Goal: Task Accomplishment & Management: Use online tool/utility

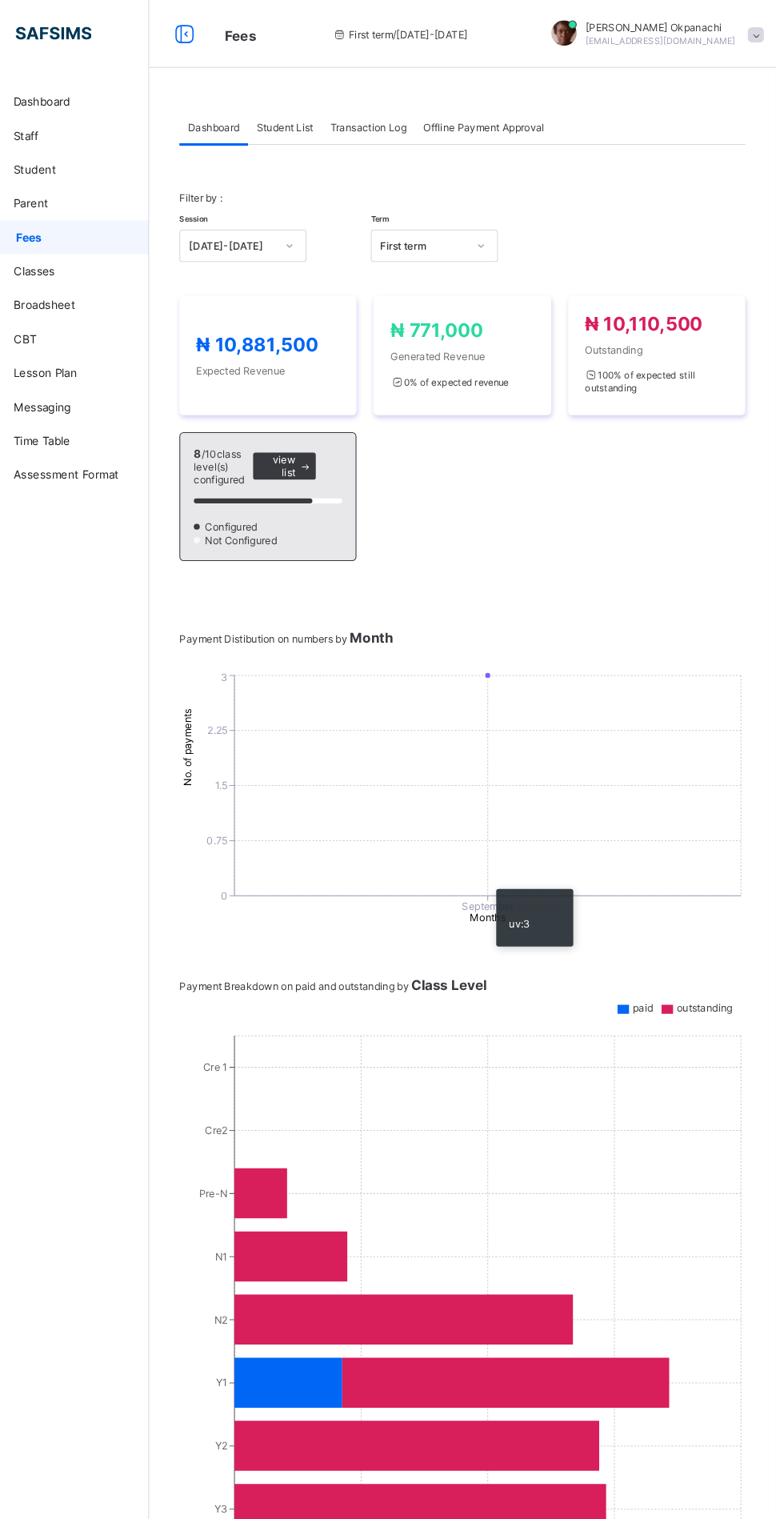
click at [335, 116] on span "Student List" at bounding box center [320, 120] width 54 height 12
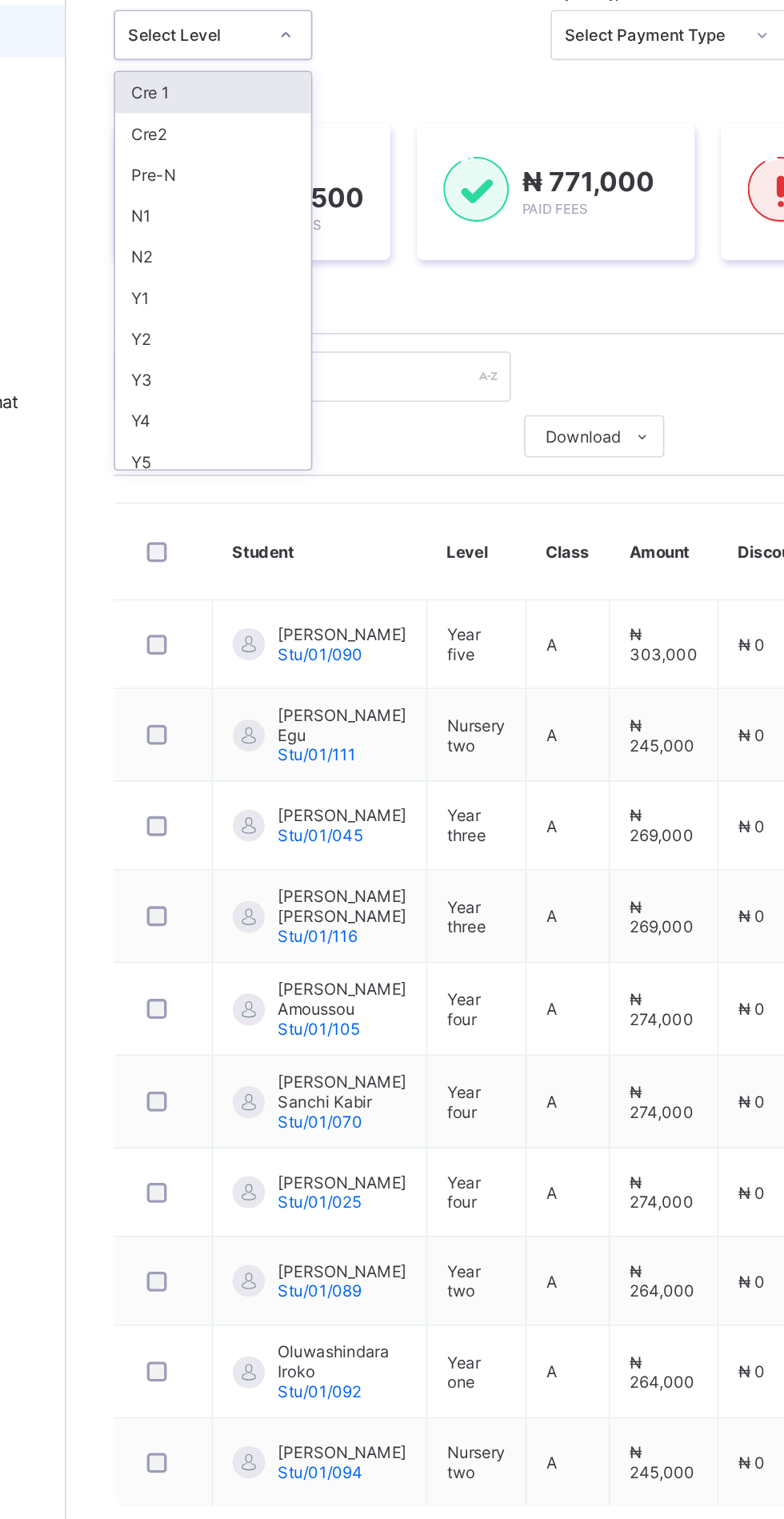
click at [243, 409] on div "Y2" at bounding box center [281, 410] width 118 height 25
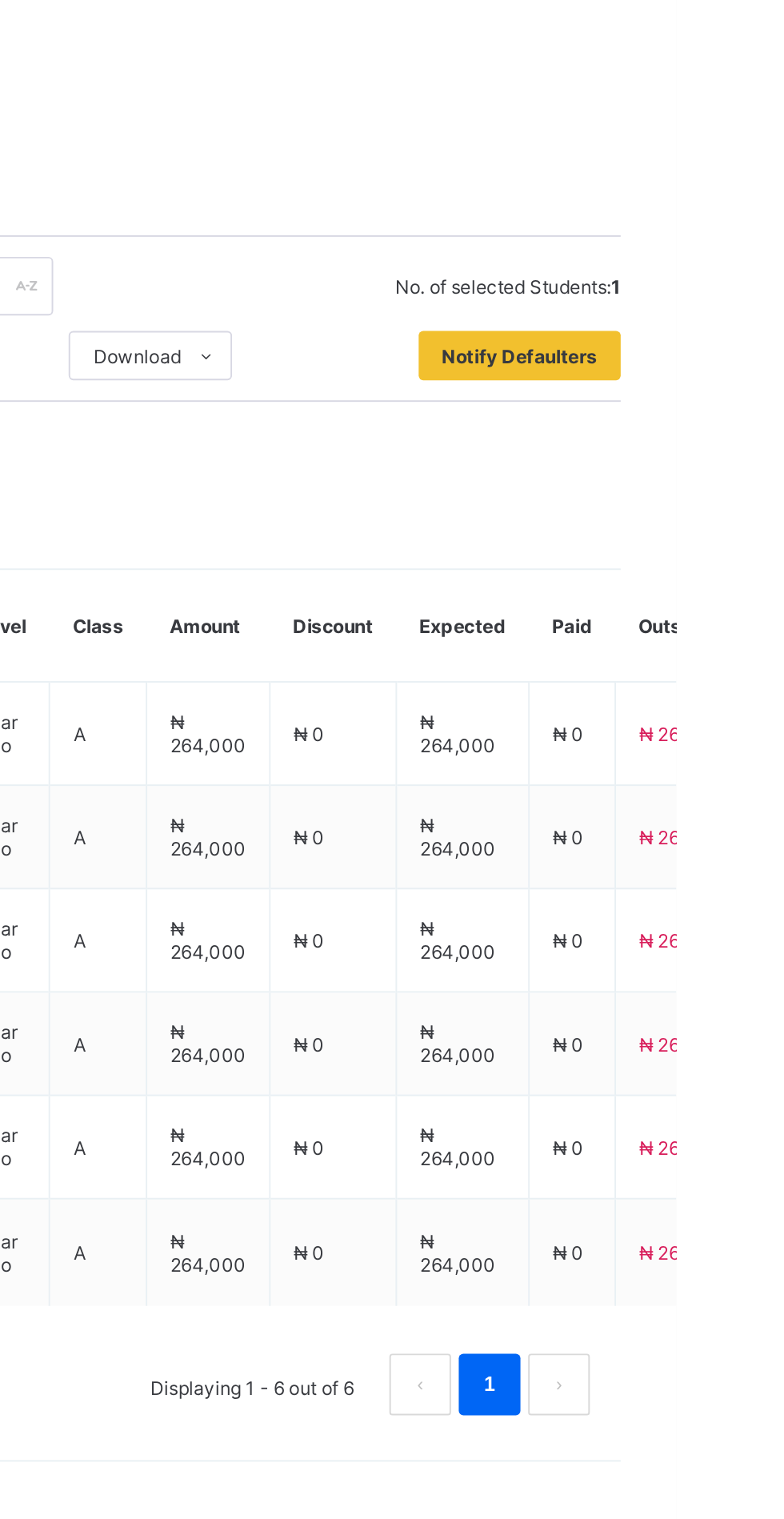
click at [716, 611] on span "Notify Defaulters" at bounding box center [703, 606] width 81 height 12
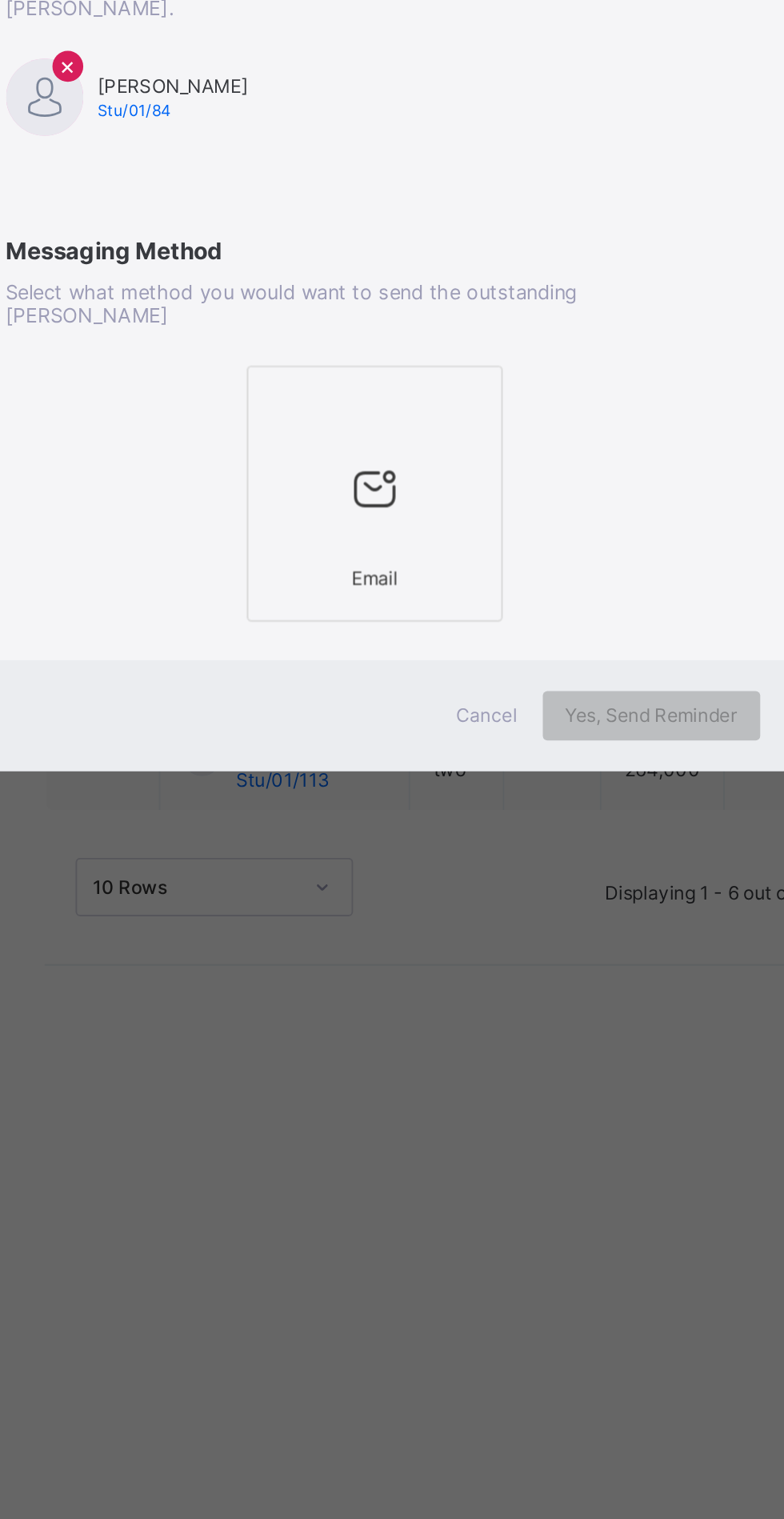
click at [449, 964] on div at bounding box center [392, 933] width 115 height 64
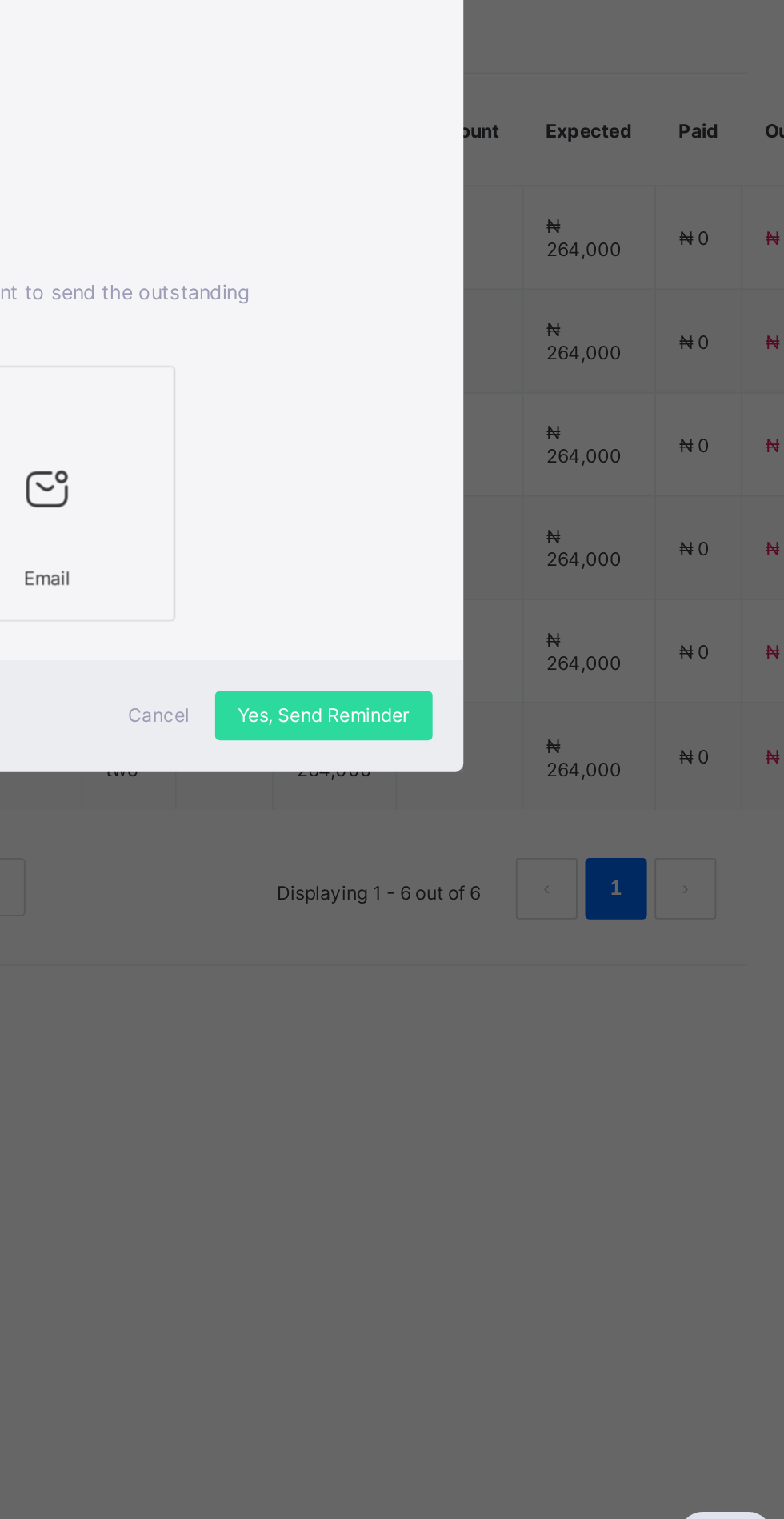
click at [581, 1056] on span "Yes, Send Reminder" at bounding box center [536, 1049] width 88 height 12
